Goal: Information Seeking & Learning: Compare options

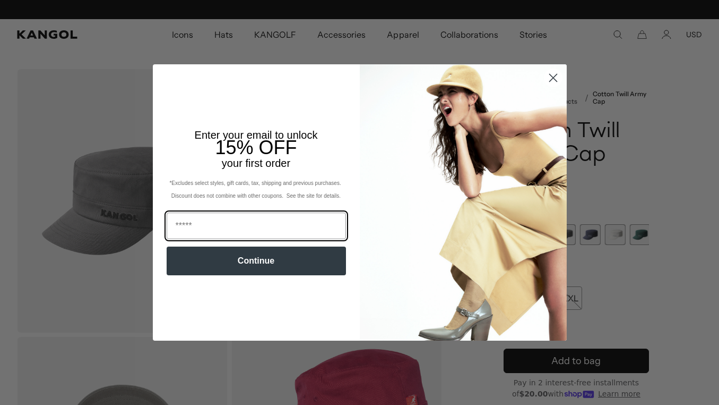
scroll to position [0, 219]
